Goal: Task Accomplishment & Management: Complete application form

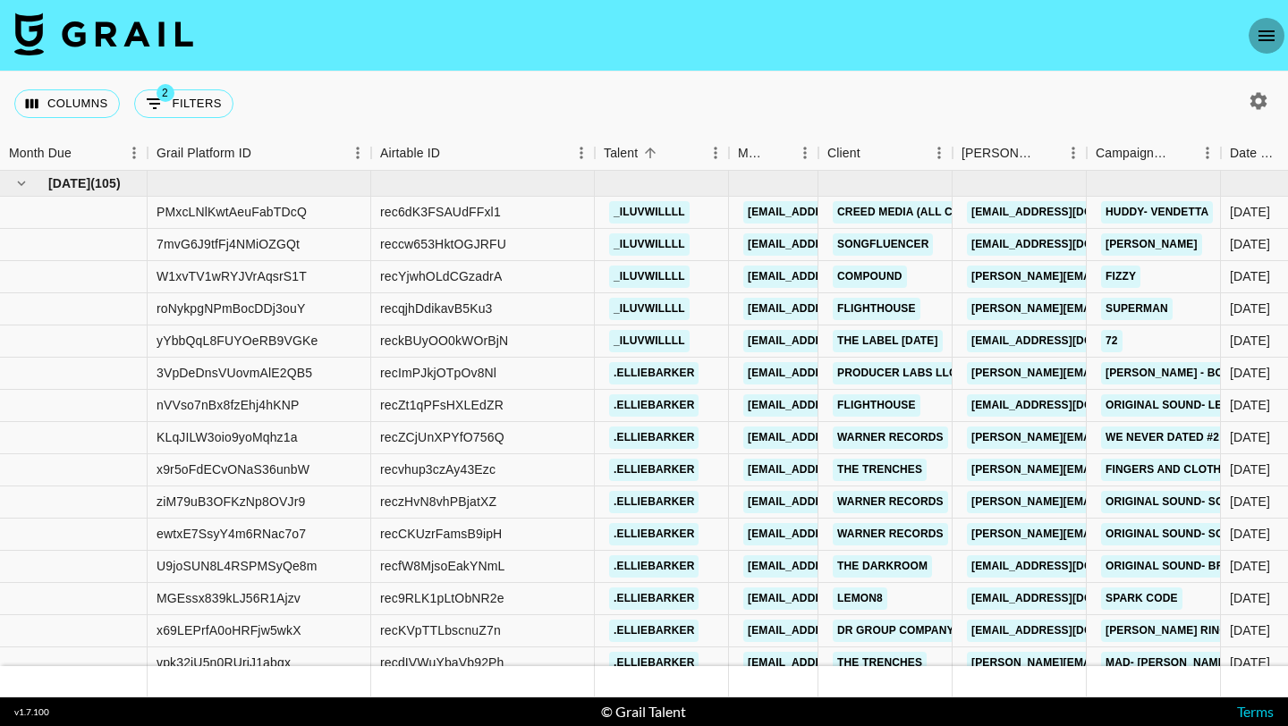
click at [1274, 34] on icon "open drawer" at bounding box center [1266, 35] width 21 height 21
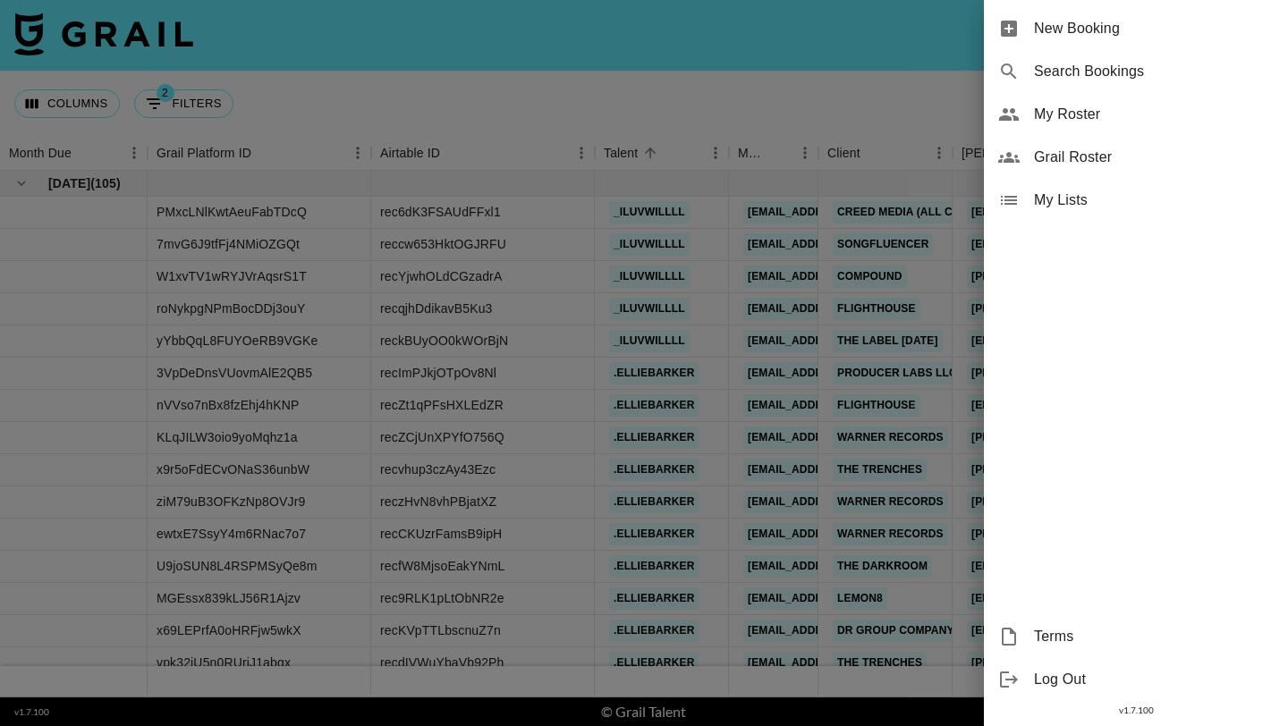
drag, startPoint x: 1274, startPoint y: 34, endPoint x: 1225, endPoint y: 35, distance: 49.2
click at [1225, 35] on span "New Booking" at bounding box center [1154, 28] width 240 height 21
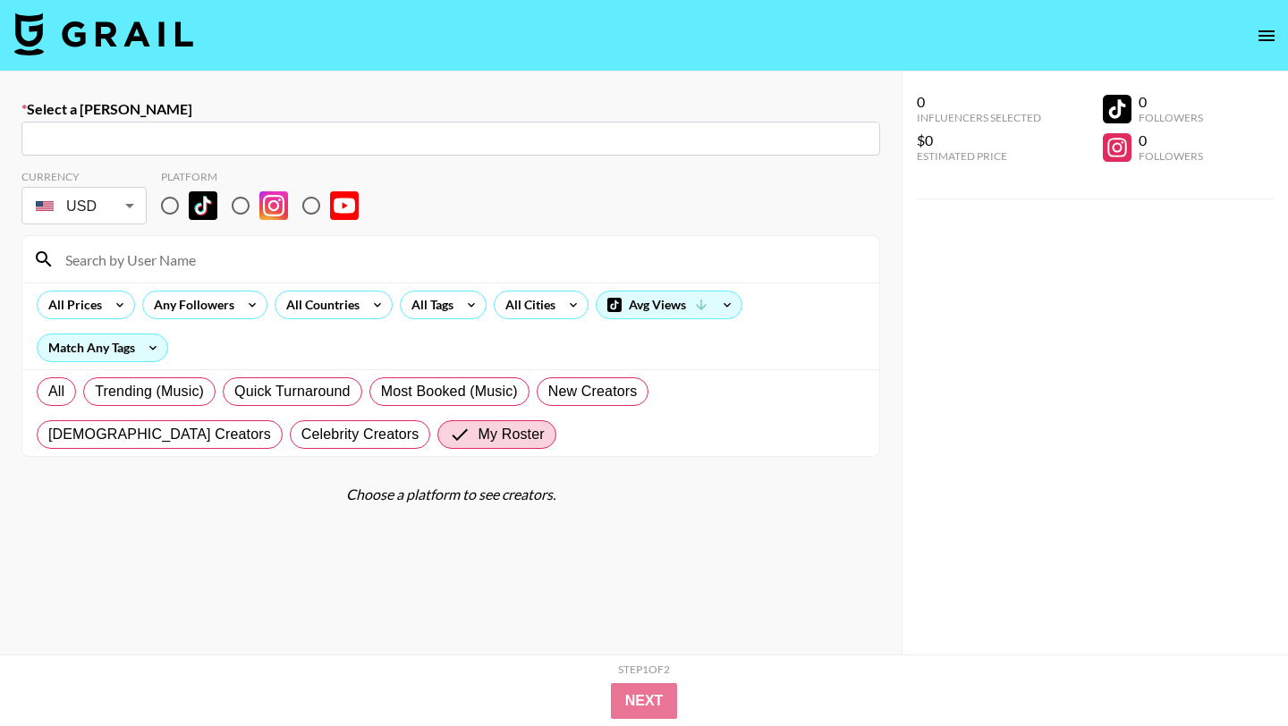
click at [357, 146] on input "text" at bounding box center [450, 139] width 837 height 21
paste input "[EMAIL_ADDRESS][DOMAIN_NAME]"
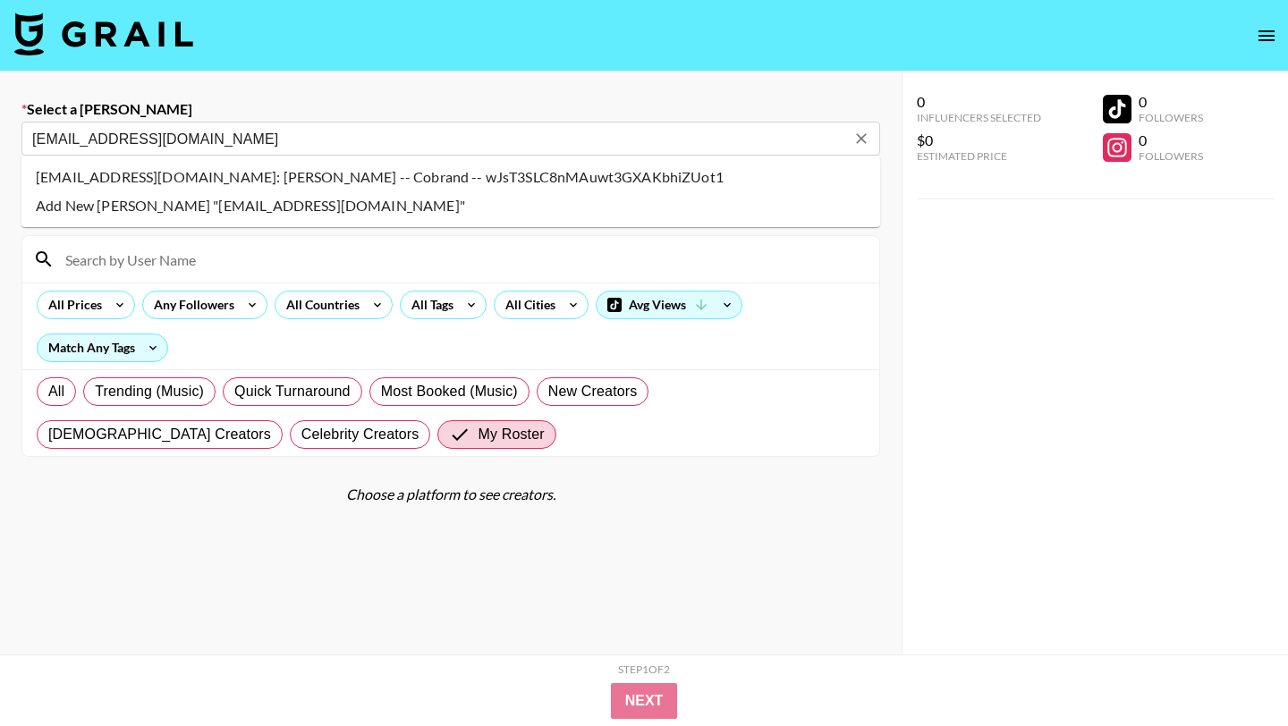
type input "[EMAIL_ADDRESS][DOMAIN_NAME]: [PERSON_NAME] -- Cobrand -- wJsT3SLC8nMAuwt3GXAKb…"
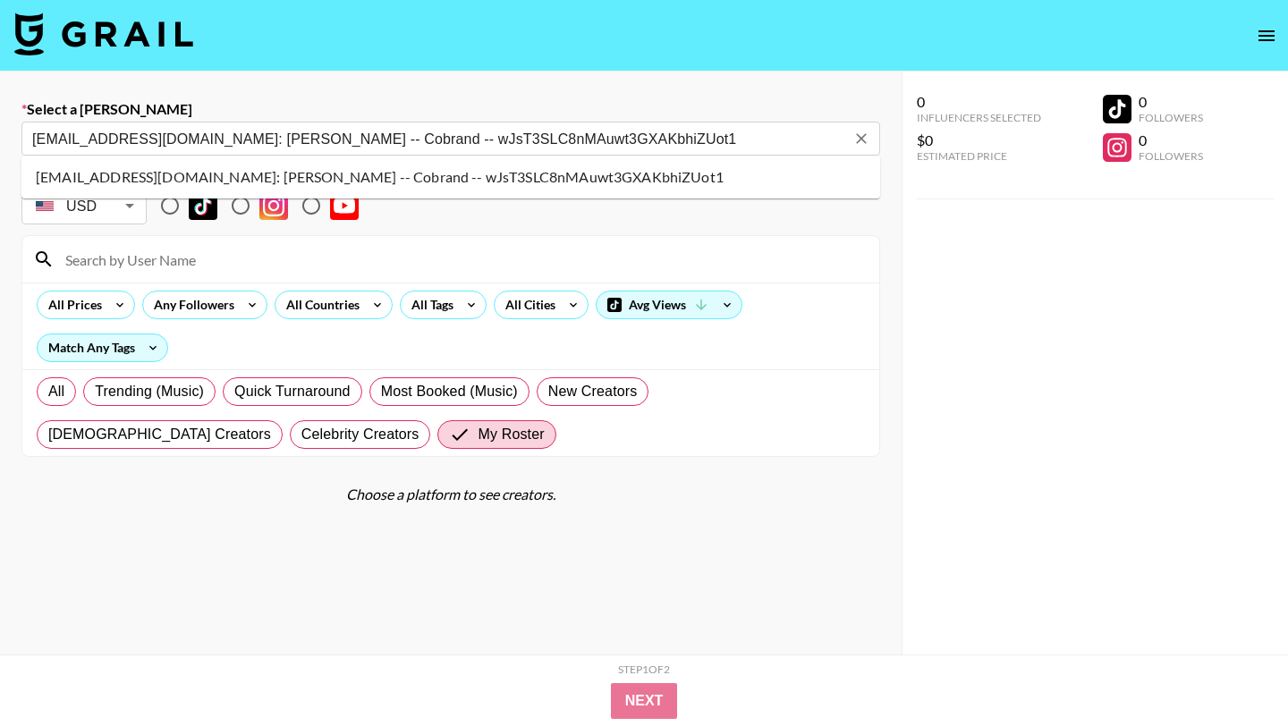
click at [193, 178] on li "[EMAIL_ADDRESS][DOMAIN_NAME]: [PERSON_NAME] -- Cobrand -- wJsT3SLC8nMAuwt3GXAKb…" at bounding box center [450, 177] width 859 height 29
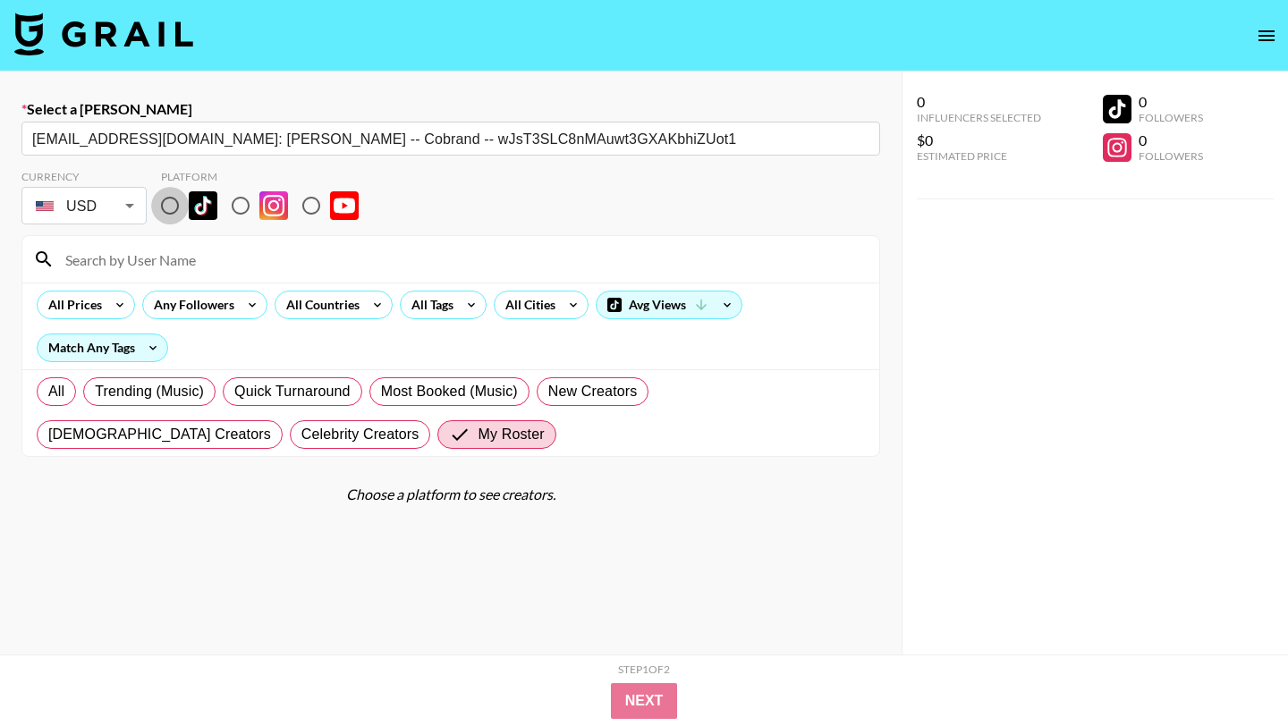
click at [167, 203] on input "radio" at bounding box center [170, 206] width 38 height 38
radio input "true"
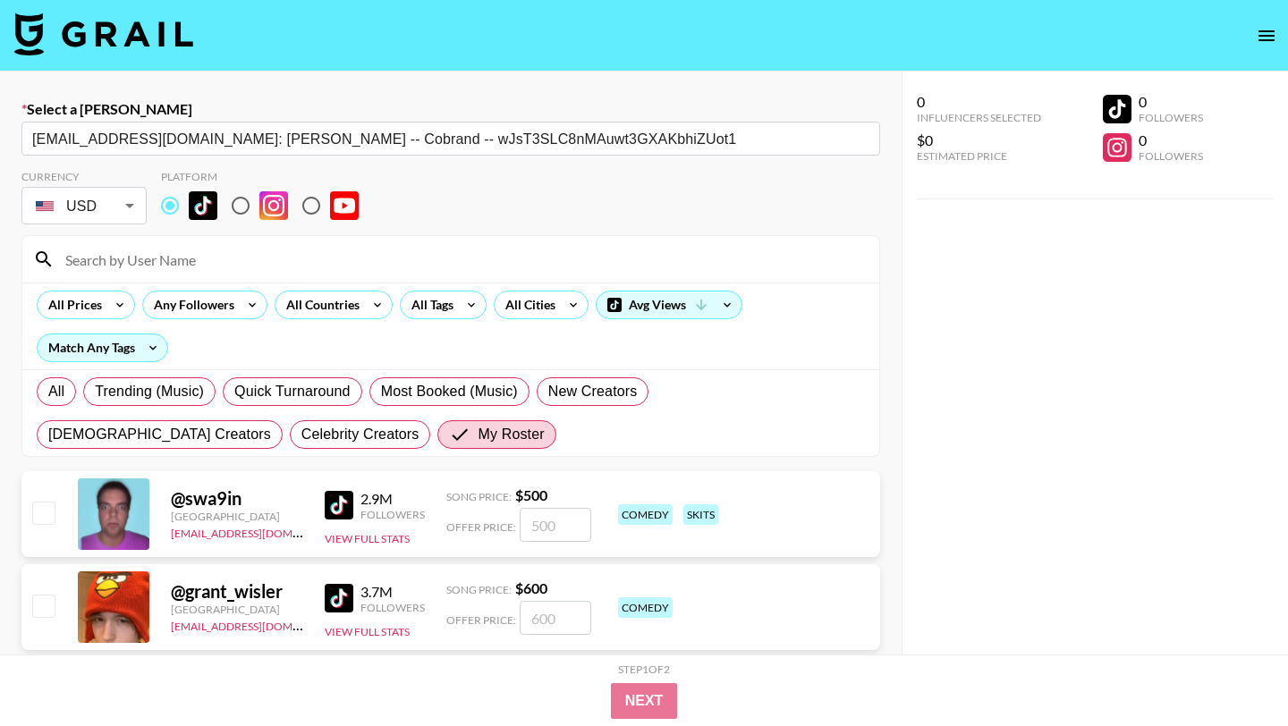
click at [185, 251] on input at bounding box center [462, 259] width 814 height 29
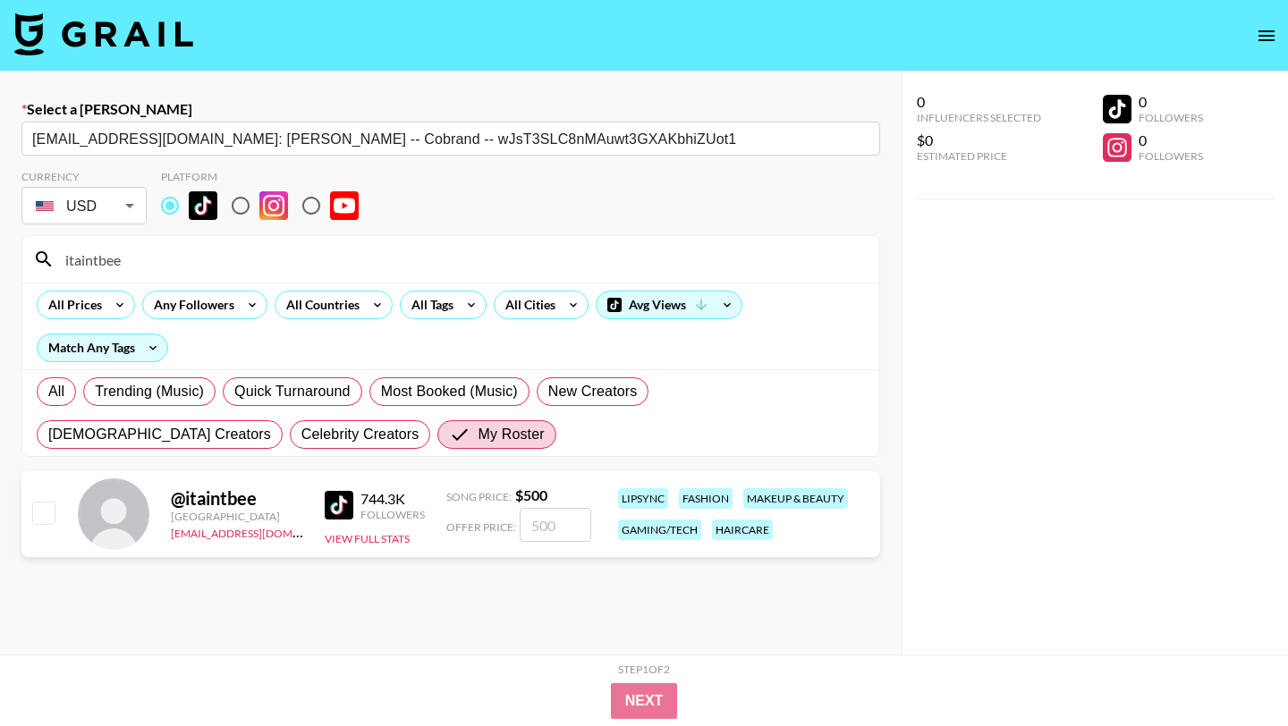
type input "itaintbee"
click at [32, 503] on input "checkbox" at bounding box center [42, 512] width 21 height 21
checkbox input "true"
type input "500"
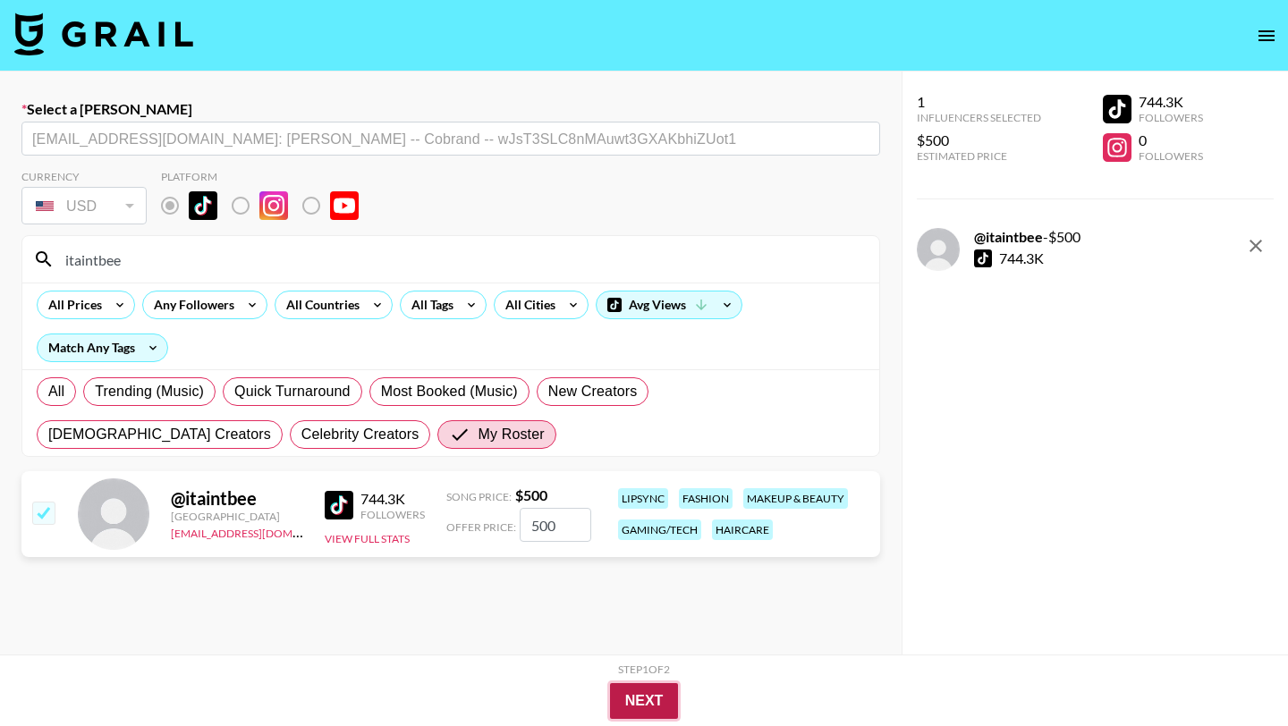
click at [660, 703] on button "Next" at bounding box center [644, 702] width 69 height 36
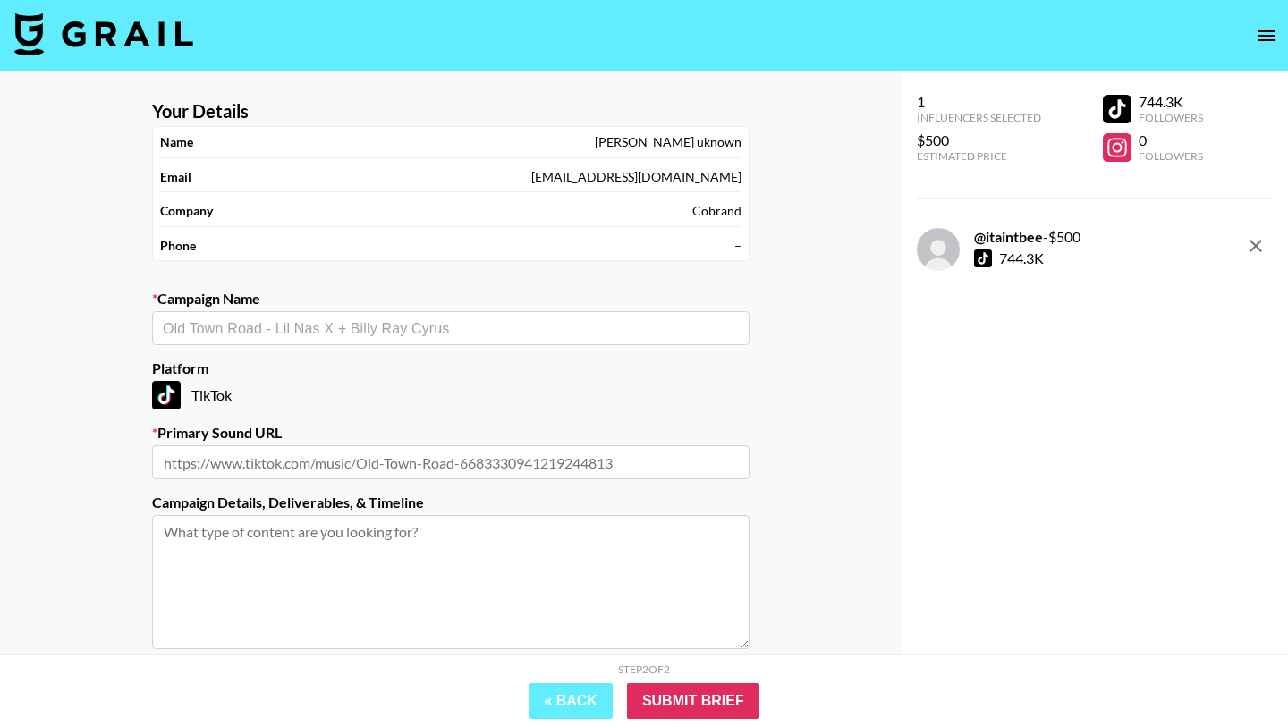
click at [507, 317] on div "​" at bounding box center [451, 328] width 598 height 34
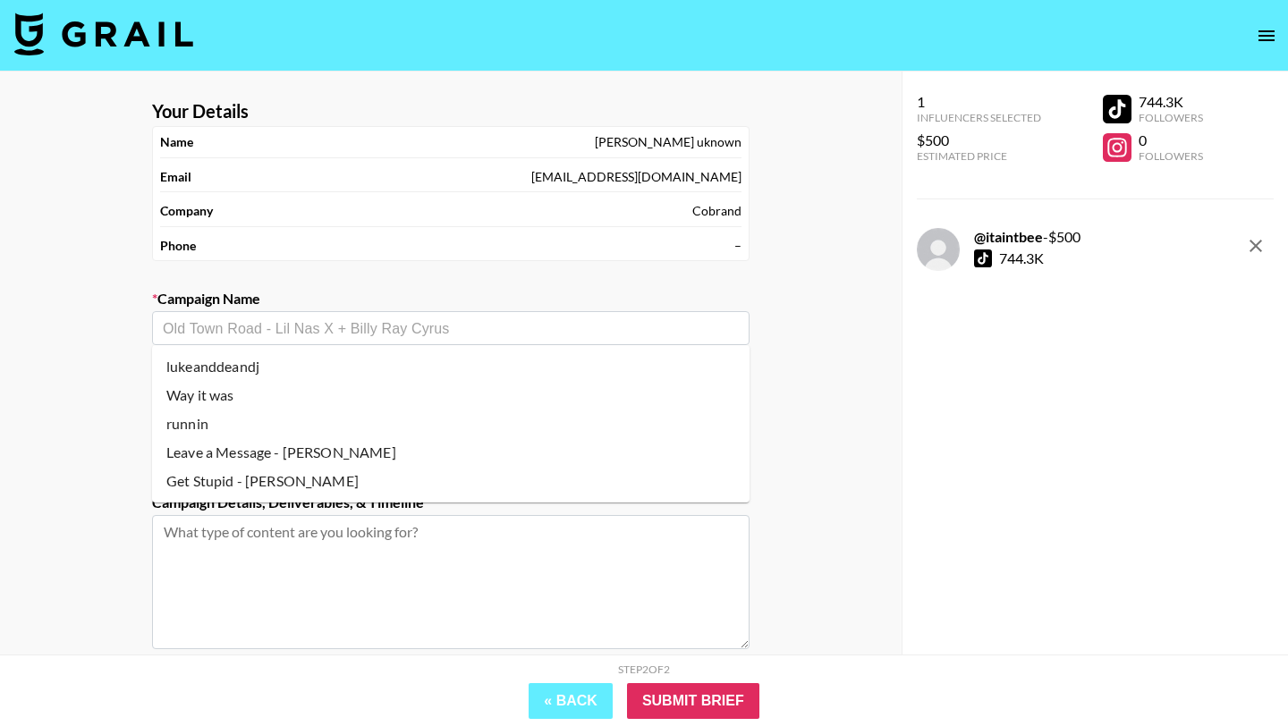
type input "k"
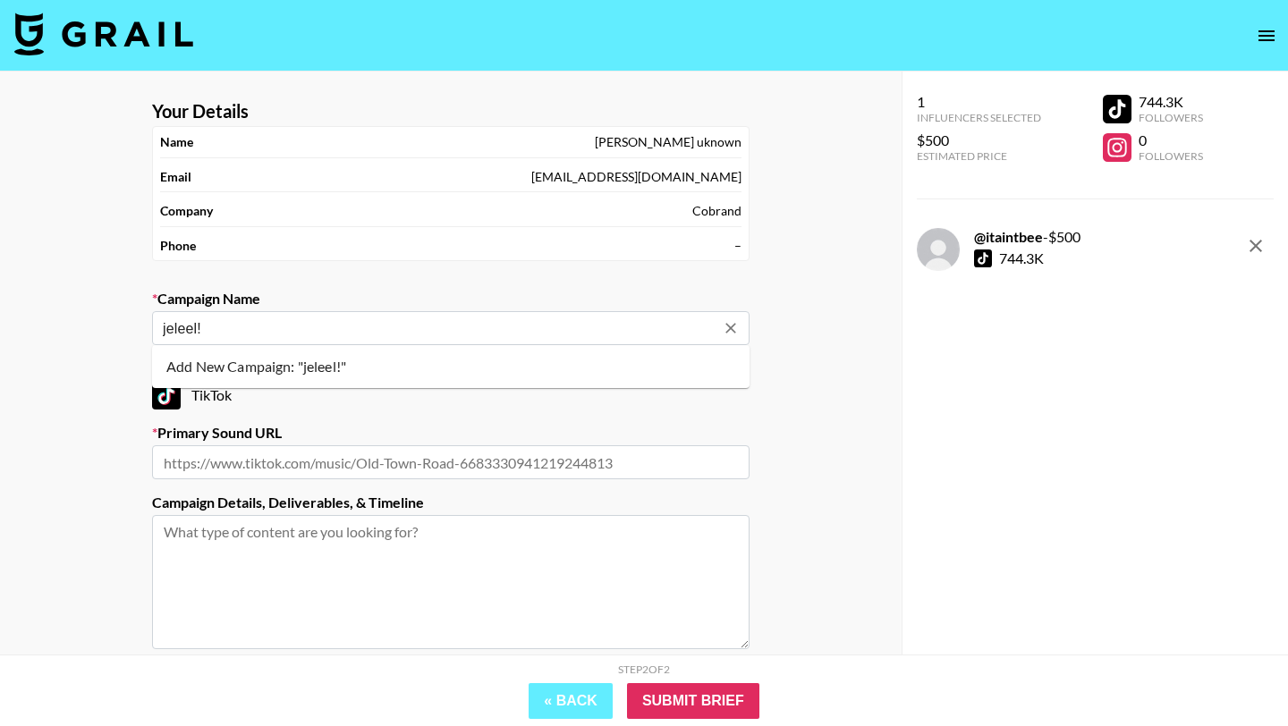
click at [467, 358] on li "Add New Campaign: "jeleel!"" at bounding box center [451, 366] width 598 height 29
type input "jeleel!"
click at [486, 455] on input "text" at bounding box center [451, 463] width 598 height 34
paste input "[URL][DOMAIN_NAME]"
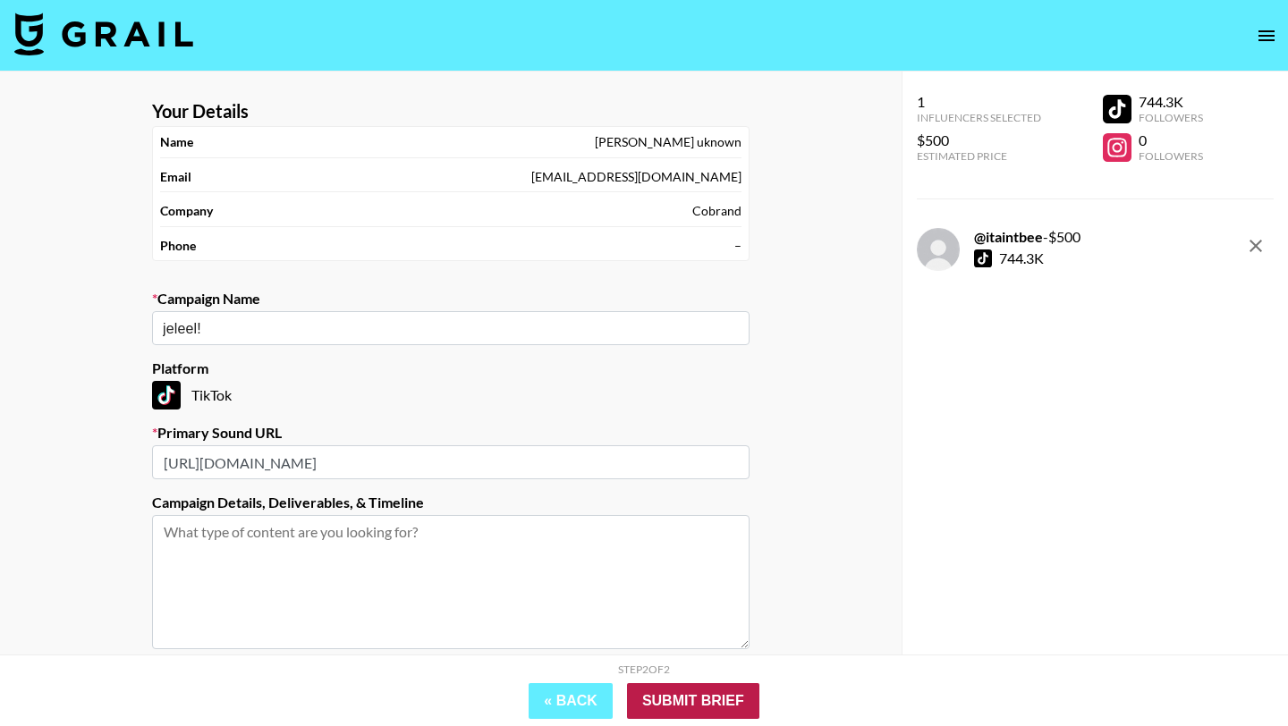
type input "[URL][DOMAIN_NAME]"
click at [731, 690] on input "Submit Brief" at bounding box center [693, 702] width 132 height 36
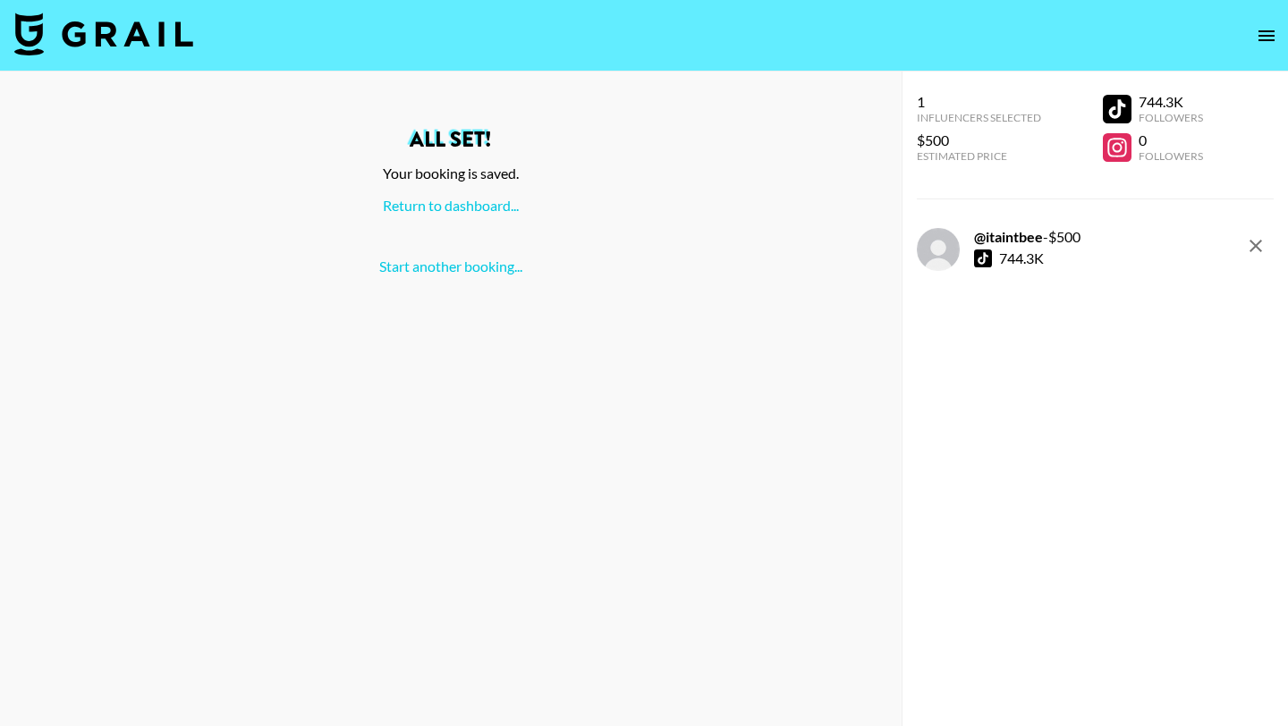
click at [479, 224] on div "All set! Your booking is saved. Return to dashboard... Start another booking..." at bounding box center [450, 202] width 873 height 147
click at [488, 206] on link "Return to dashboard..." at bounding box center [451, 205] width 136 height 17
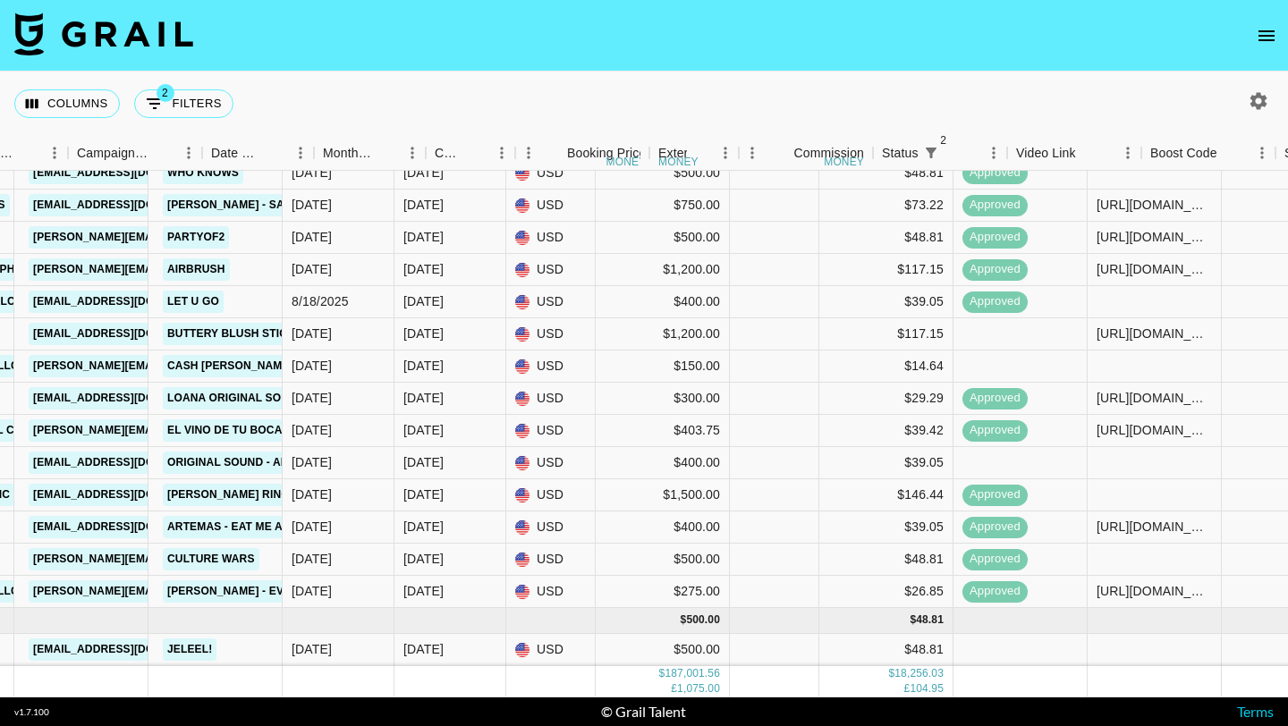
scroll to position [9792, 1633]
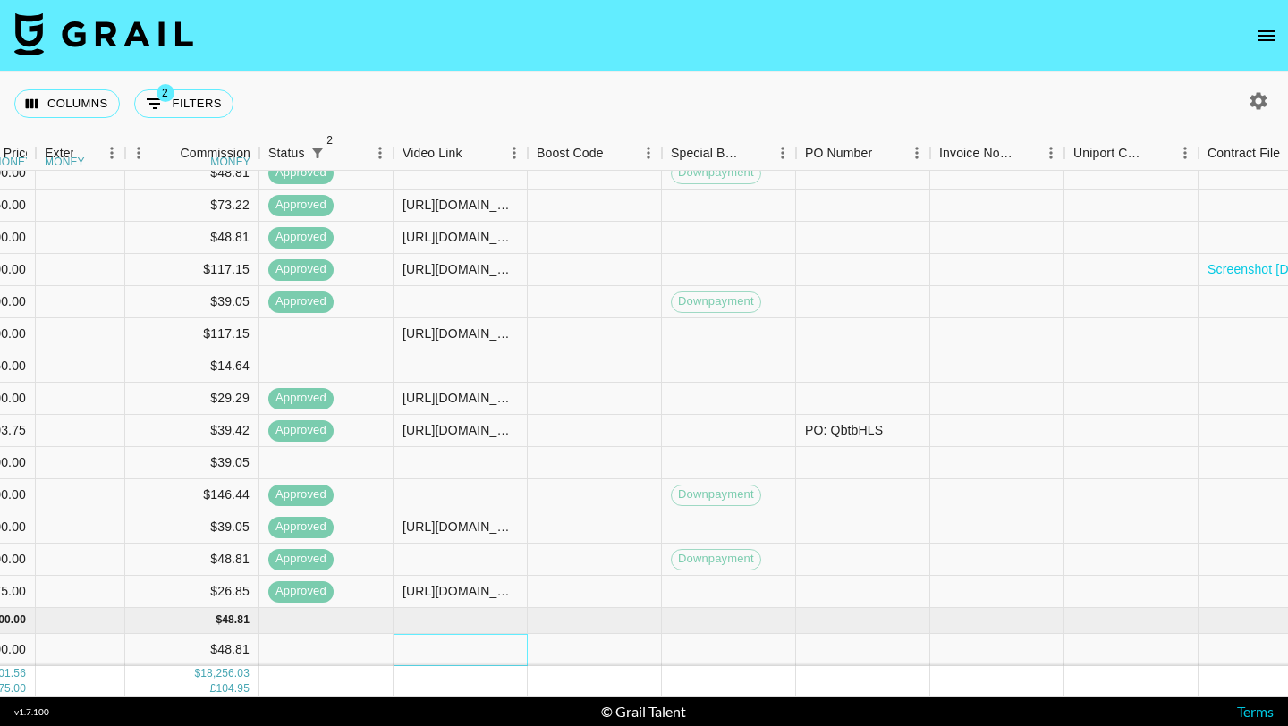
click at [464, 655] on div at bounding box center [461, 650] width 134 height 32
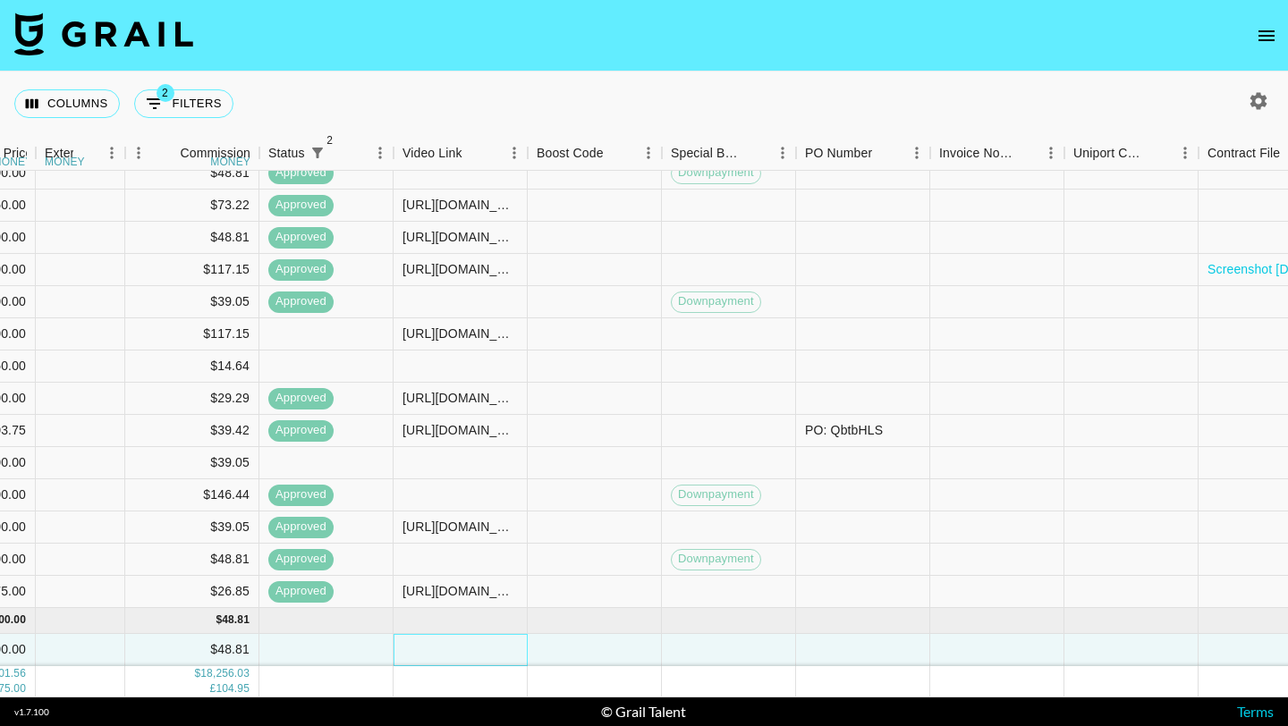
click at [464, 655] on div at bounding box center [461, 650] width 134 height 32
type input "https://www.tiktok.com/@itaintbee/video/7545146836844039442?_r=1&_t=ZS-8zN2hfqq…"
click at [540, 650] on div at bounding box center [595, 650] width 134 height 32
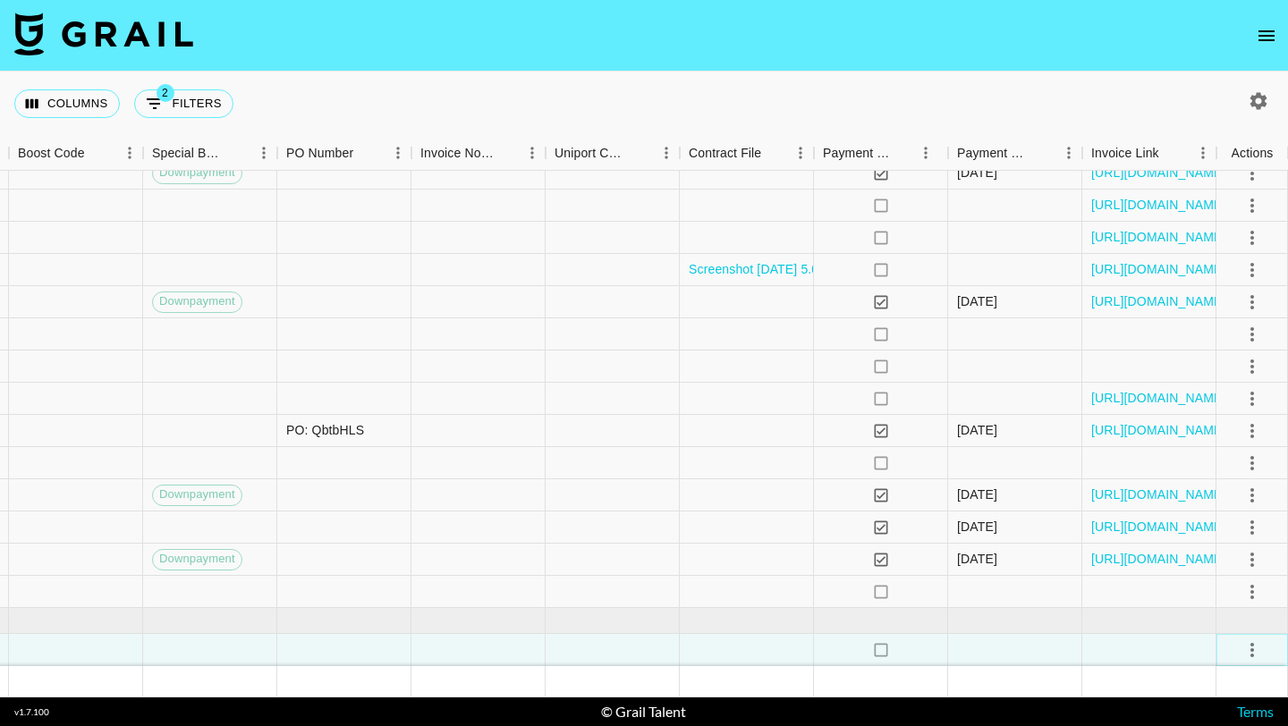
click at [1259, 641] on icon "select merge strategy" at bounding box center [1252, 650] width 21 height 21
click at [1209, 589] on ul "Confirm Decline Draft Created Cancel Approve" at bounding box center [1230, 546] width 116 height 175
click at [1212, 602] on div "Approve" at bounding box center [1213, 610] width 55 height 21
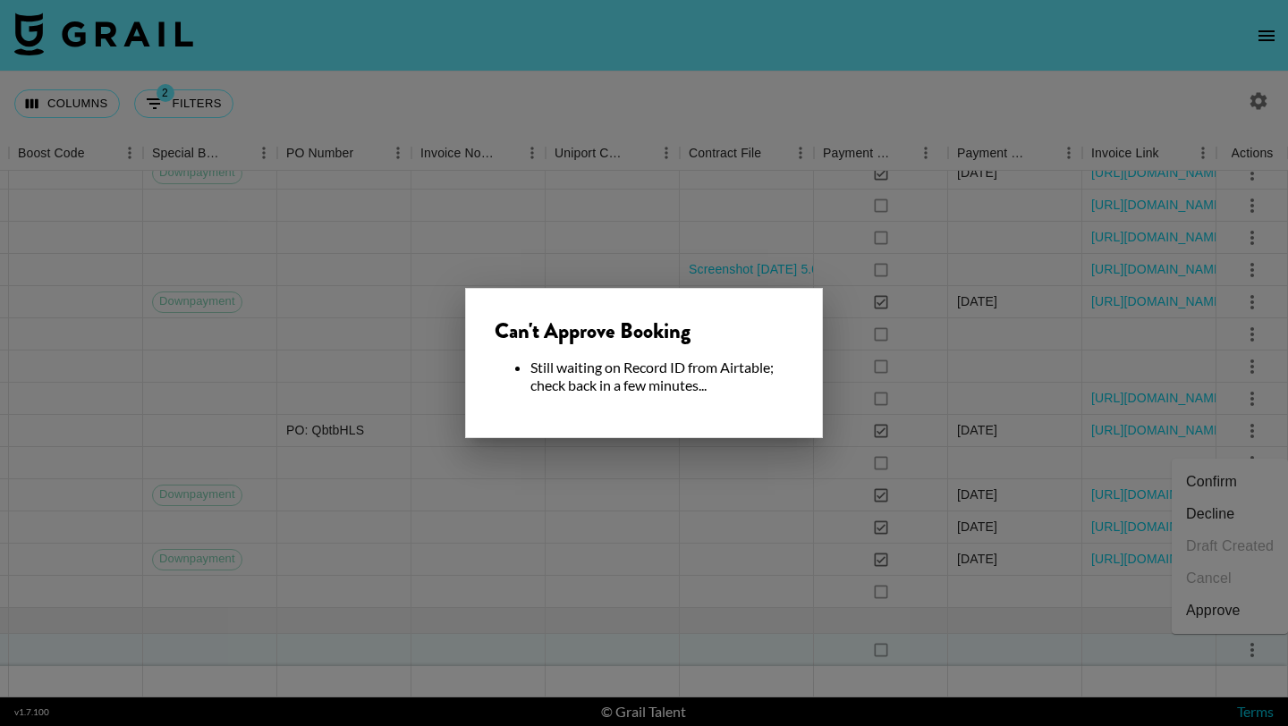
click at [735, 531] on div at bounding box center [644, 363] width 1288 height 726
